Goal: Information Seeking & Learning: Understand process/instructions

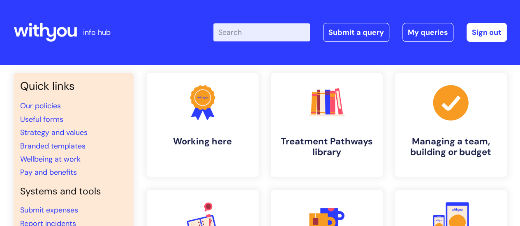
click at [267, 35] on input "Enter your search term here..." at bounding box center [261, 32] width 97 height 18
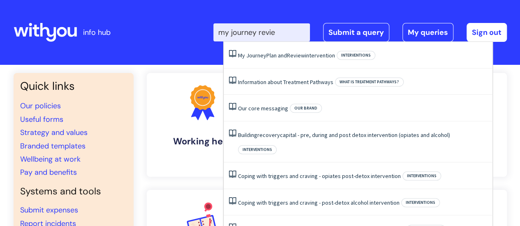
type input "my journey review"
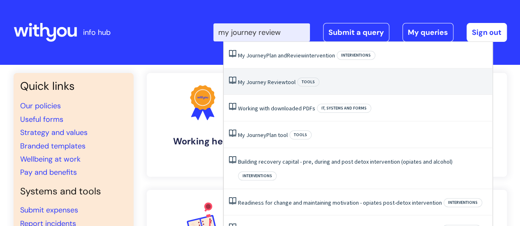
click at [264, 80] on span "Journey" at bounding box center [256, 81] width 20 height 7
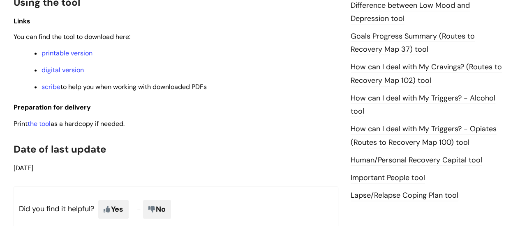
scroll to position [566, 0]
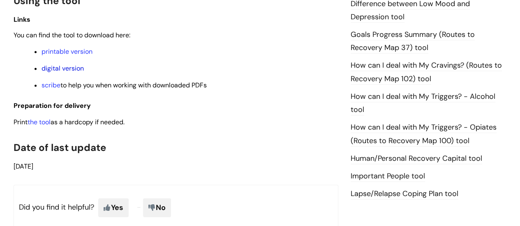
click at [76, 69] on link "digital version" at bounding box center [62, 68] width 42 height 9
